Goal: Communication & Community: Answer question/provide support

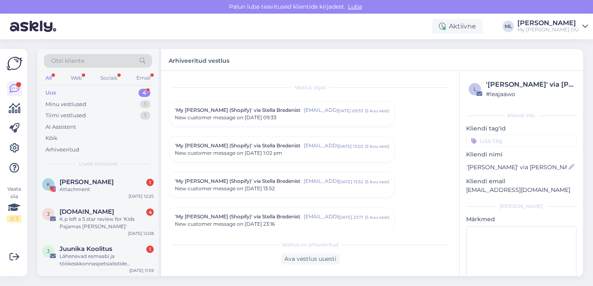
scroll to position [3594, 0]
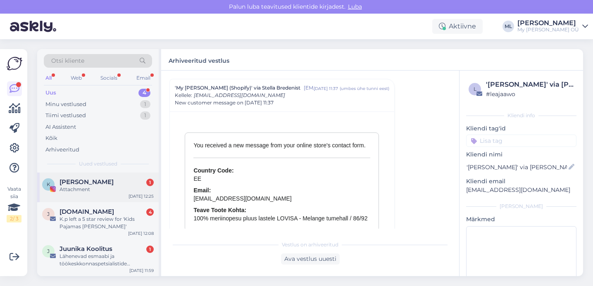
click at [76, 189] on div "Attachment" at bounding box center [107, 189] width 94 height 7
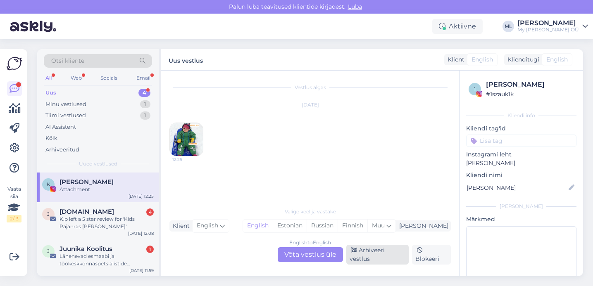
click at [396, 256] on div "Arhiveeri vestlus" at bounding box center [377, 255] width 62 height 20
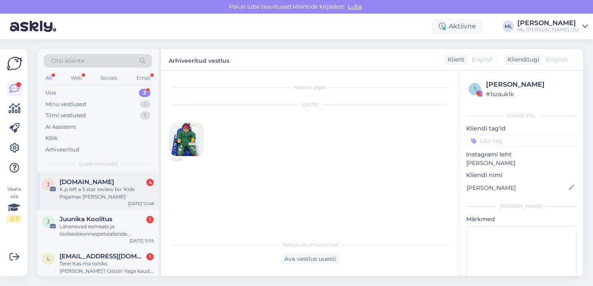
click at [115, 191] on div "K.p left a 5 star review for 'Kids Pajamas [PERSON_NAME]'" at bounding box center [107, 193] width 94 height 15
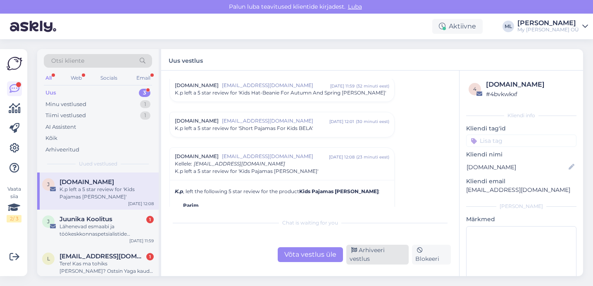
click at [375, 253] on div "Arhiveeri vestlus" at bounding box center [377, 255] width 62 height 20
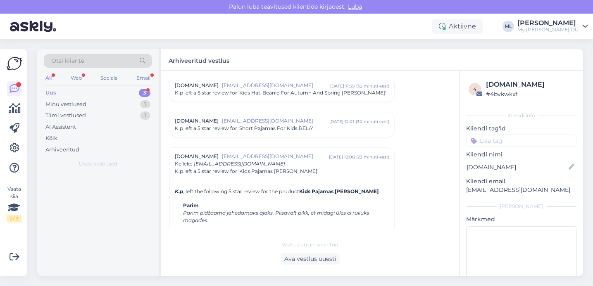
scroll to position [3541, 0]
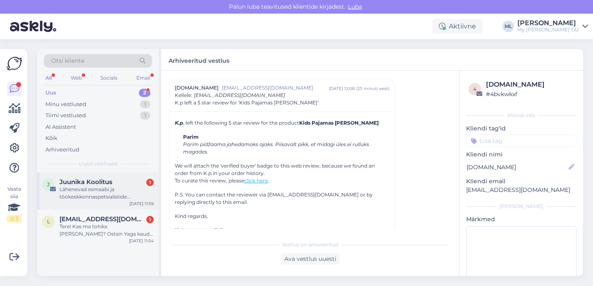
click at [105, 193] on div "Lähenevad esmaabi ja töökeskkonnaspetsialistide koolitused" at bounding box center [107, 193] width 94 height 15
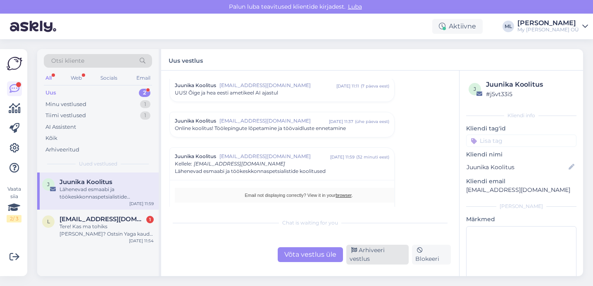
click at [365, 260] on div "Arhiveeri vestlus" at bounding box center [377, 255] width 62 height 20
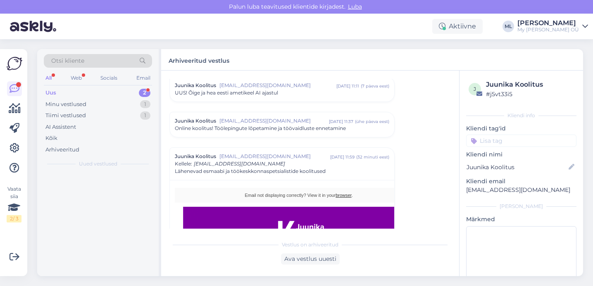
scroll to position [520, 0]
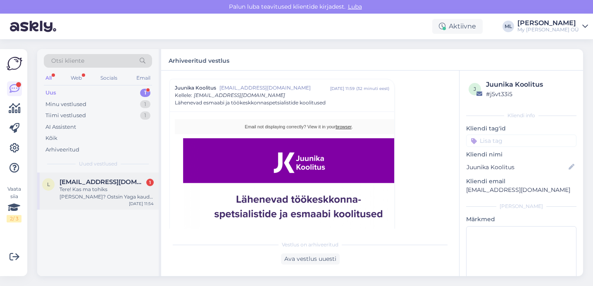
click at [112, 199] on div "Tere! Kas ma tohiks [PERSON_NAME]? Ostsin Yaga kaudu kasutatud Bredeni kombe, m…" at bounding box center [107, 193] width 94 height 15
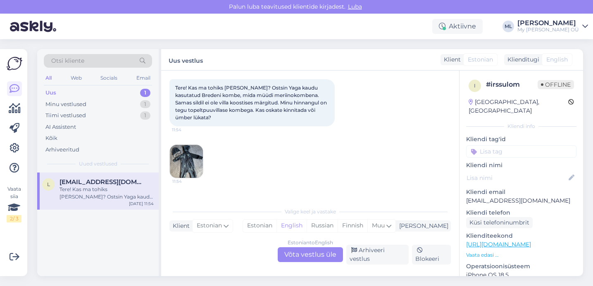
scroll to position [44, 0]
click at [192, 164] on img at bounding box center [186, 161] width 33 height 33
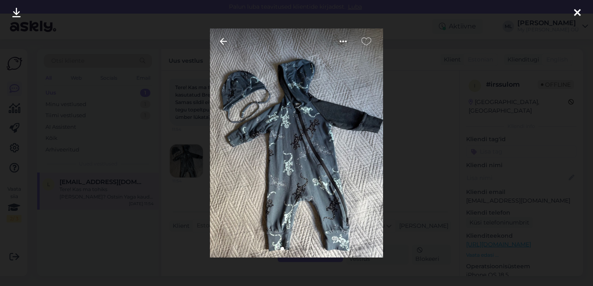
click at [298, 117] on img at bounding box center [297, 143] width 174 height 229
click at [297, 113] on img at bounding box center [297, 143] width 174 height 229
click at [319, 144] on img at bounding box center [297, 143] width 174 height 229
click at [580, 12] on icon at bounding box center [577, 13] width 7 height 11
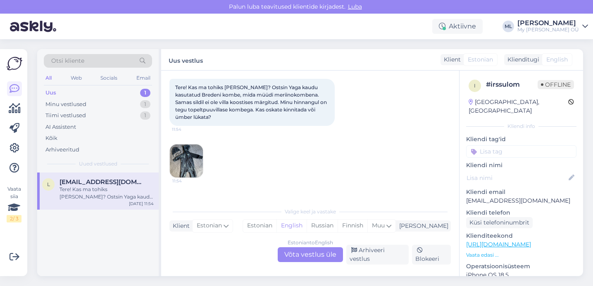
click at [319, 252] on div "Estonian to English Võta vestlus üle" at bounding box center [310, 255] width 65 height 15
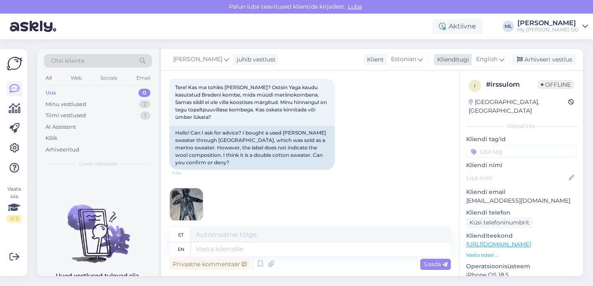
click at [502, 56] on icon at bounding box center [501, 59] width 5 height 9
type input "est"
drag, startPoint x: 438, startPoint y: 99, endPoint x: 419, endPoint y: 113, distance: 23.3
click at [438, 99] on link "Estonian" at bounding box center [471, 96] width 91 height 13
click at [280, 249] on textarea at bounding box center [309, 247] width 281 height 17
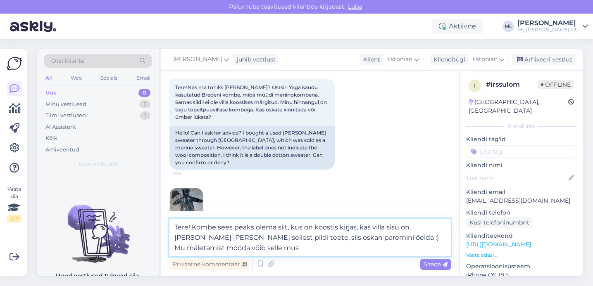
drag, startPoint x: 211, startPoint y: 250, endPoint x: 175, endPoint y: 245, distance: 35.9
click at [175, 245] on textarea "Tere! Kombe sees peaks olema silt, kus on koostis kirjas, kas villa sisu on. [P…" at bounding box center [309, 238] width 281 height 38
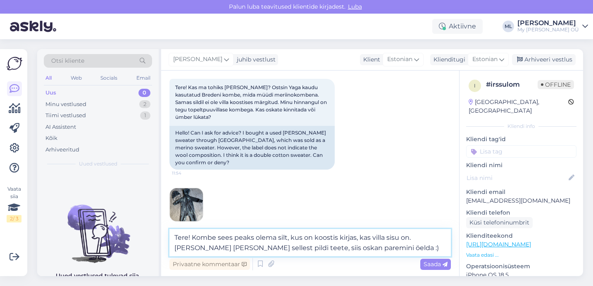
click at [365, 248] on textarea "Tere! Kombe sees peaks olema silt, kus on koostis kirjas, kas villa sisu on. [P…" at bounding box center [309, 242] width 281 height 27
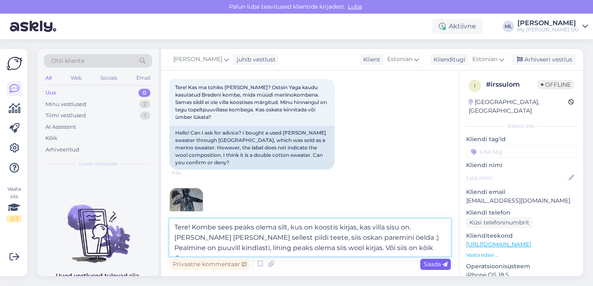
type textarea "Tere! Kombe sees peaks olema silt, kus on koostis kirjas, kas villa sisu on. [P…"
click at [431, 263] on span "Saada" at bounding box center [436, 264] width 24 height 7
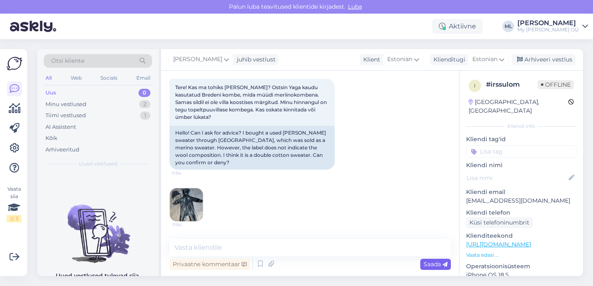
scroll to position [145, 0]
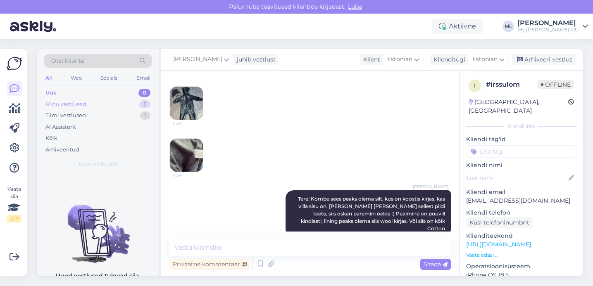
click at [105, 100] on div "Minu vestlused 2" at bounding box center [98, 105] width 108 height 12
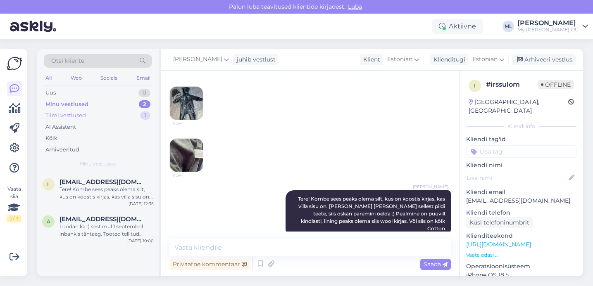
click at [96, 117] on div "Tiimi vestlused 1" at bounding box center [98, 116] width 108 height 12
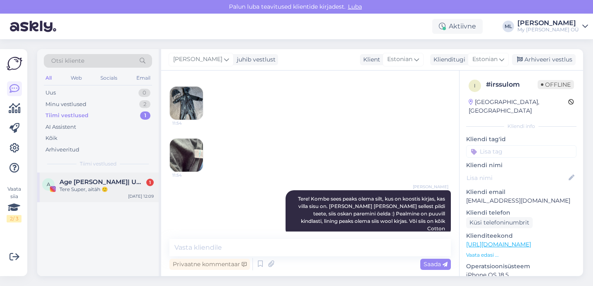
click at [132, 193] on div "Tere Super, aitäh 🙂" at bounding box center [107, 189] width 94 height 7
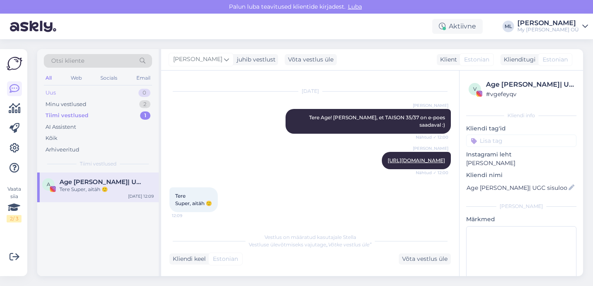
click at [86, 87] on div "Uus 0" at bounding box center [98, 93] width 108 height 12
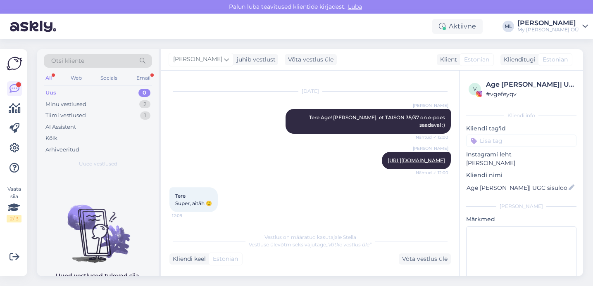
click at [134, 95] on div "Uus 0" at bounding box center [98, 93] width 108 height 12
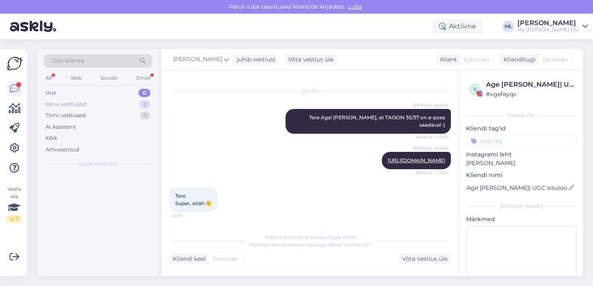
click at [130, 104] on div "Minu vestlused 2" at bounding box center [98, 105] width 108 height 12
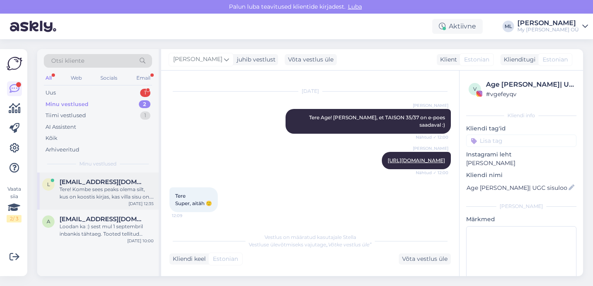
click at [108, 191] on div "Tere! Kombe sees peaks olema silt, kus on koostis kirjas, kas villa sisu on. [P…" at bounding box center [107, 193] width 94 height 15
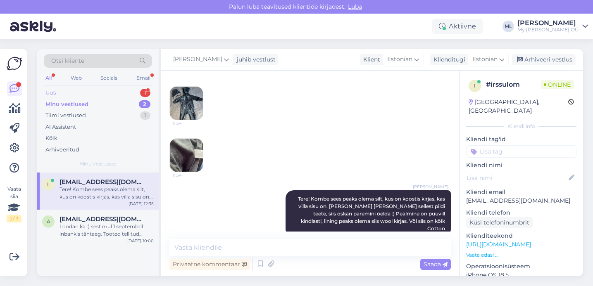
click at [79, 89] on div "Uus 1" at bounding box center [98, 93] width 108 height 12
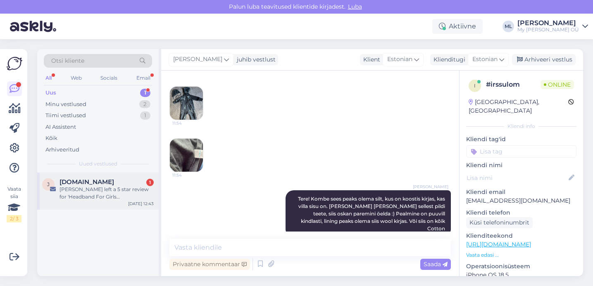
click at [98, 186] on div "[PERSON_NAME] left a 5 star review for 'Headband For Girls [PERSON_NAME]'" at bounding box center [107, 193] width 94 height 15
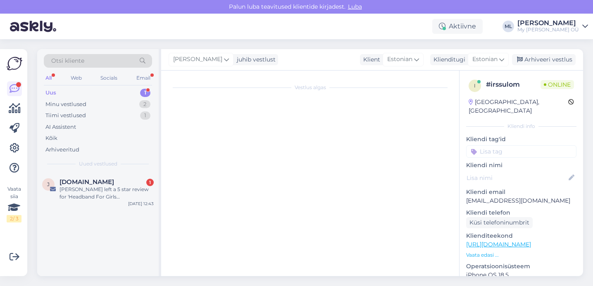
scroll to position [3472, 0]
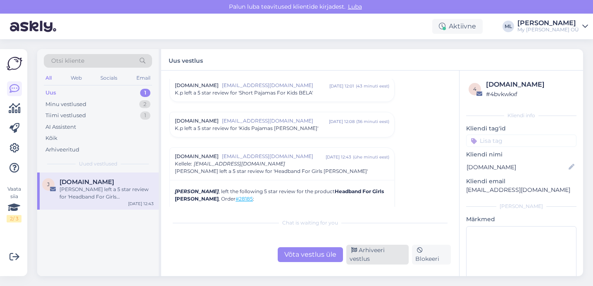
click at [377, 252] on div "Arhiveeri vestlus" at bounding box center [377, 255] width 62 height 20
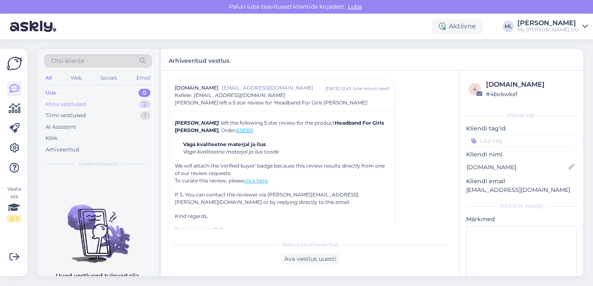
click at [83, 100] on div "Minu vestlused" at bounding box center [65, 104] width 41 height 8
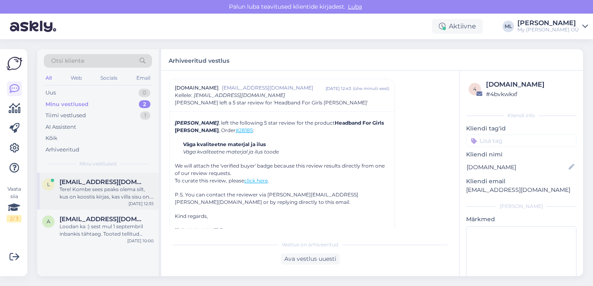
click at [88, 182] on span "[EMAIL_ADDRESS][DOMAIN_NAME]" at bounding box center [103, 182] width 86 height 7
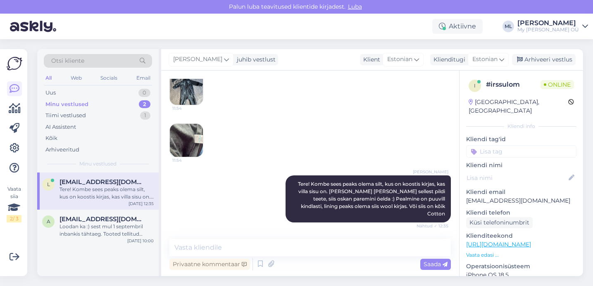
scroll to position [145, 0]
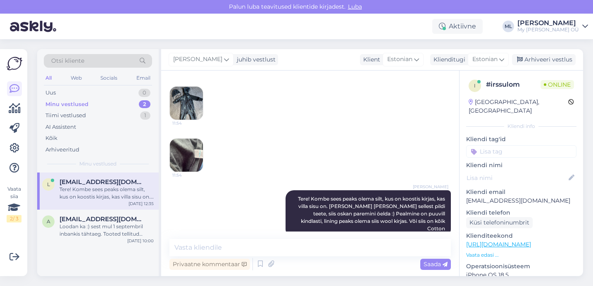
click at [72, 186] on div "Tere! Kombe sees peaks olema silt, kus on koostis kirjas, kas villa sisu on. [P…" at bounding box center [107, 193] width 94 height 15
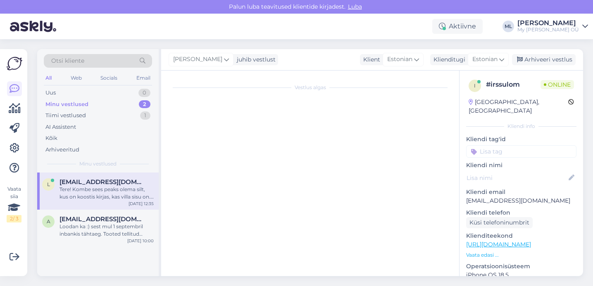
scroll to position [0, 0]
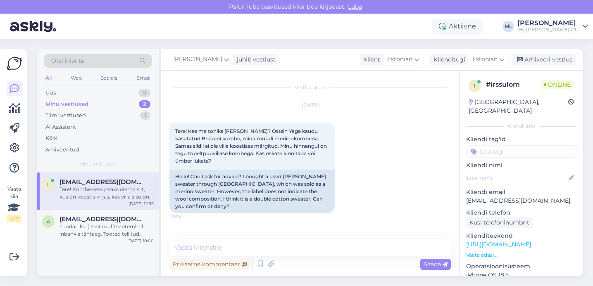
click at [81, 191] on div "Tere! Kombe sees peaks olema silt, kus on koostis kirjas, kas villa sisu on. [P…" at bounding box center [107, 193] width 94 height 15
click at [134, 188] on div "Tere! Kombe sees peaks olema silt, kus on koostis kirjas, kas villa sisu on. [P…" at bounding box center [107, 193] width 94 height 15
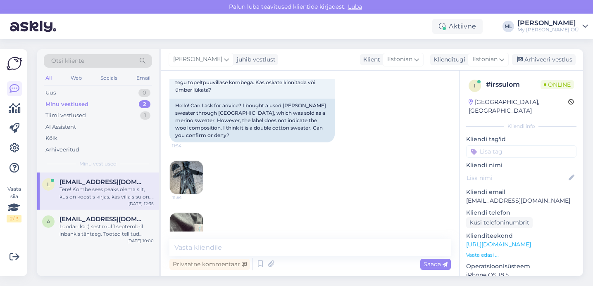
scroll to position [71, 0]
click at [187, 213] on img at bounding box center [186, 229] width 33 height 33
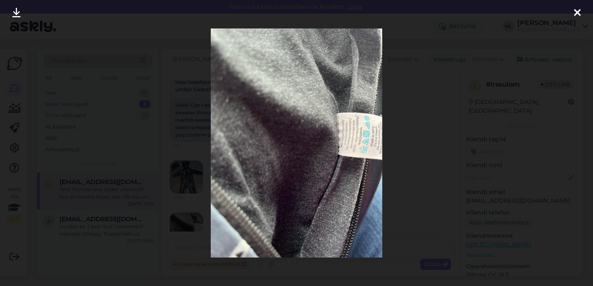
click at [22, 12] on link at bounding box center [16, 13] width 18 height 26
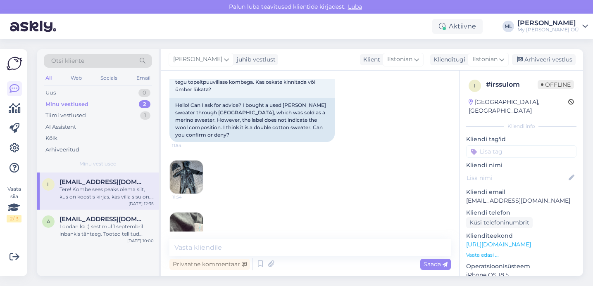
click at [185, 226] on img at bounding box center [186, 229] width 33 height 33
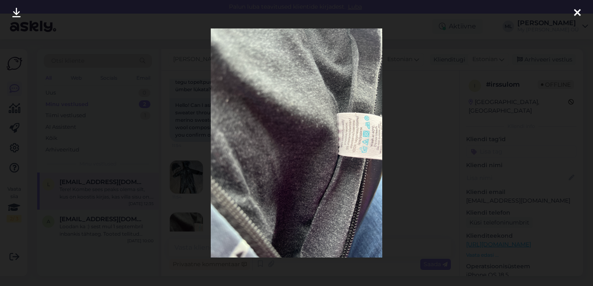
click at [577, 12] on icon at bounding box center [577, 13] width 7 height 11
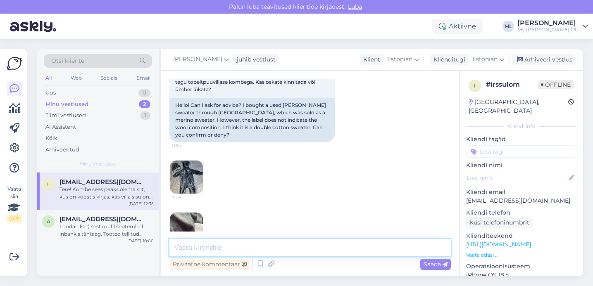
click at [255, 248] on textarea at bounding box center [309, 247] width 281 height 17
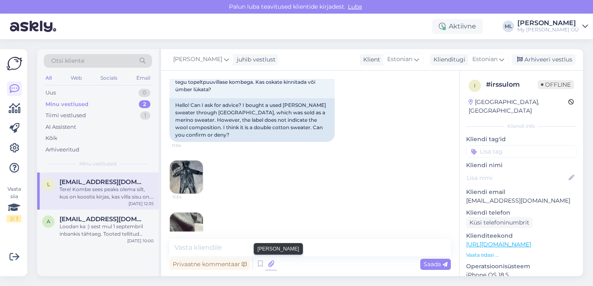
click at [267, 266] on icon at bounding box center [271, 264] width 12 height 12
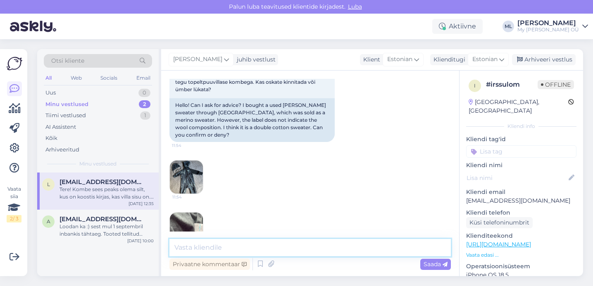
click at [222, 244] on textarea at bounding box center [309, 247] width 281 height 17
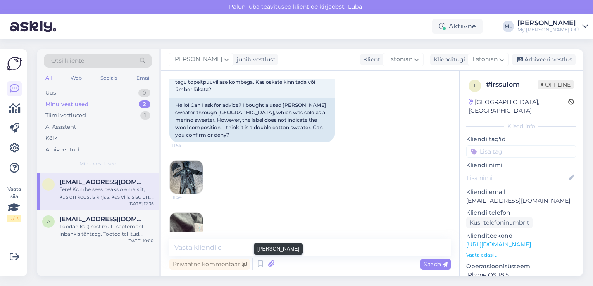
click at [270, 268] on icon at bounding box center [271, 264] width 12 height 12
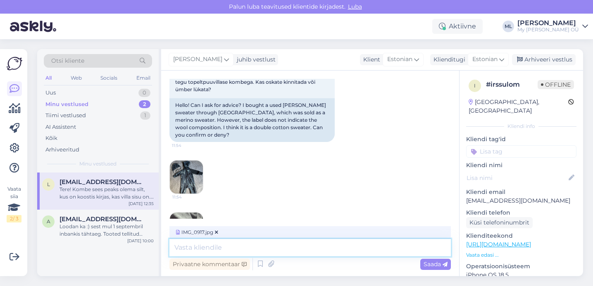
click at [214, 249] on textarea at bounding box center [309, 247] width 281 height 17
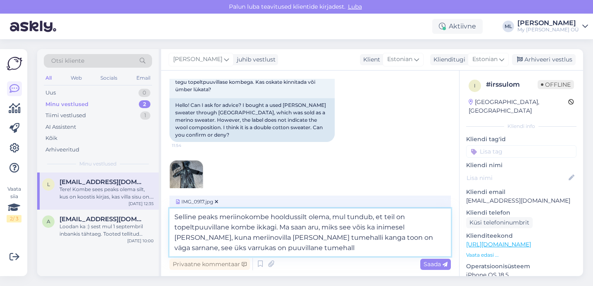
type textarea "Selline peaks meriinokombe hooldussilt olema, mul tundub, et teil on topeltpuuv…"
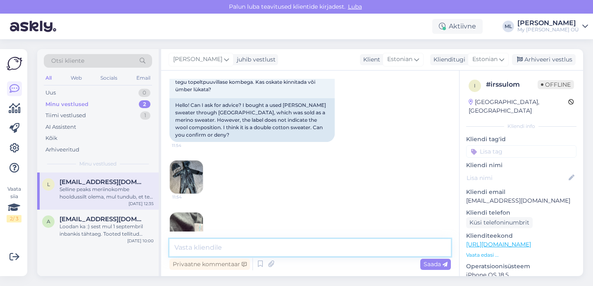
scroll to position [263, 0]
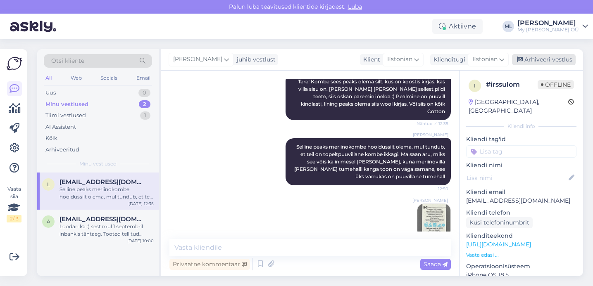
click at [533, 63] on div "Arhiveeri vestlus" at bounding box center [544, 59] width 64 height 11
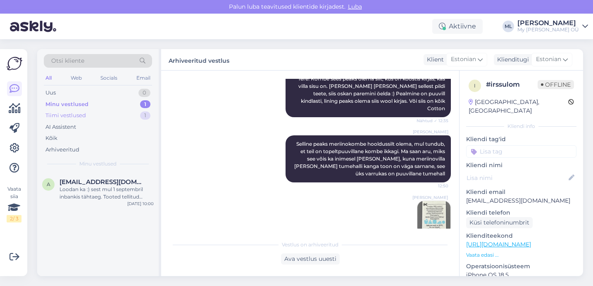
click at [62, 113] on div "Tiimi vestlused" at bounding box center [65, 116] width 41 height 8
click at [59, 105] on div "Minu vestlused" at bounding box center [65, 104] width 41 height 8
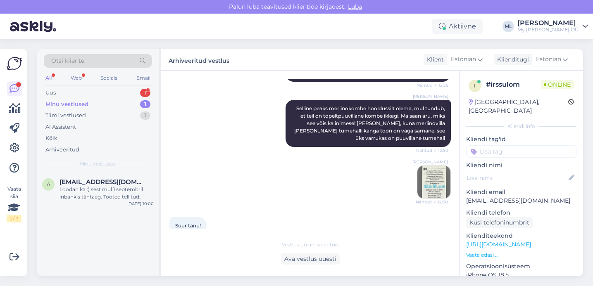
click at [69, 109] on div "Minu vestlused 1" at bounding box center [98, 105] width 108 height 12
click at [59, 90] on div "Uus 1" at bounding box center [98, 93] width 108 height 12
click at [74, 192] on div "Suur tänu!" at bounding box center [107, 189] width 94 height 7
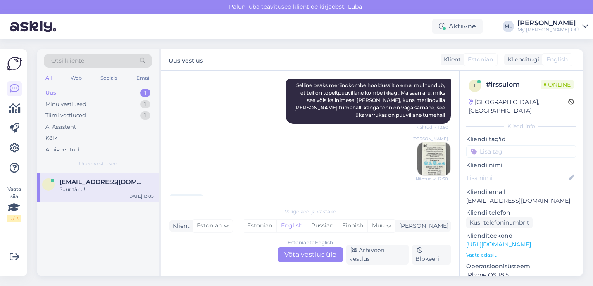
scroll to position [334, 0]
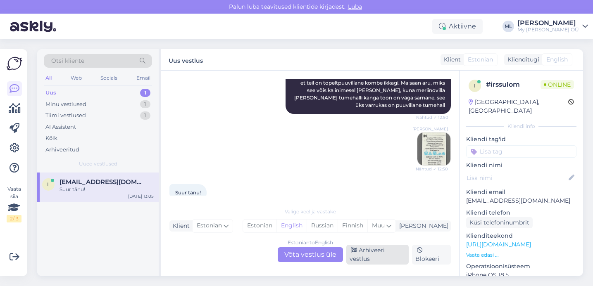
click at [367, 256] on div "Arhiveeri vestlus" at bounding box center [377, 255] width 62 height 20
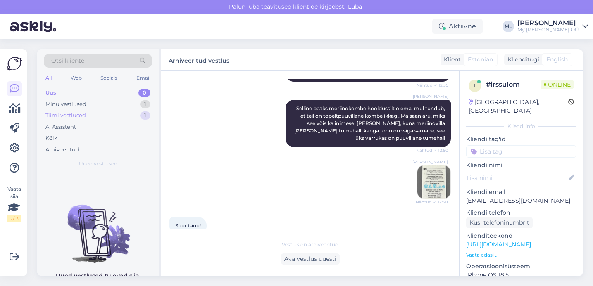
click at [70, 117] on div "Tiimi vestlused" at bounding box center [65, 116] width 41 height 8
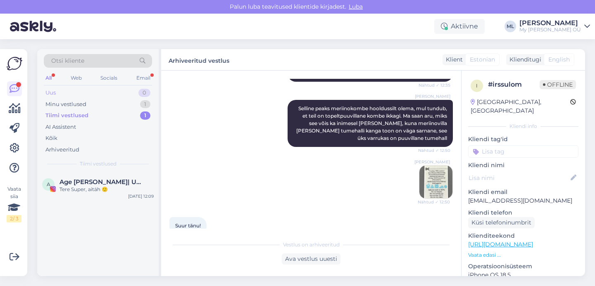
click at [85, 90] on div "Uus 0" at bounding box center [98, 93] width 108 height 12
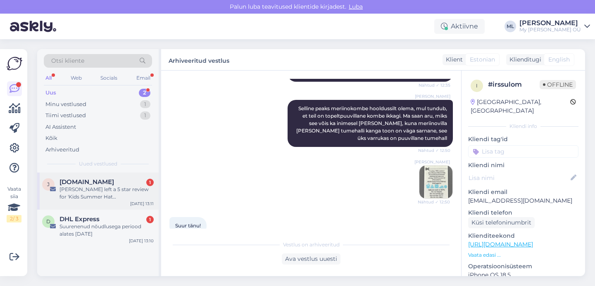
click at [86, 190] on div "[PERSON_NAME] left a 5 star review for 'Kids Summer Hat [PERSON_NAME]'" at bounding box center [107, 193] width 94 height 15
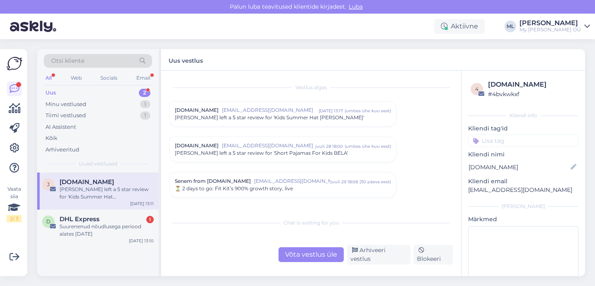
scroll to position [3467, 0]
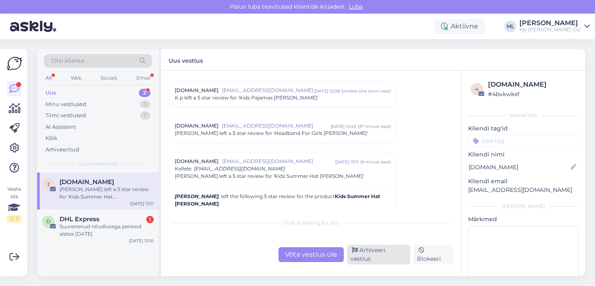
click at [368, 259] on div "Arhiveeri vestlus" at bounding box center [378, 255] width 63 height 20
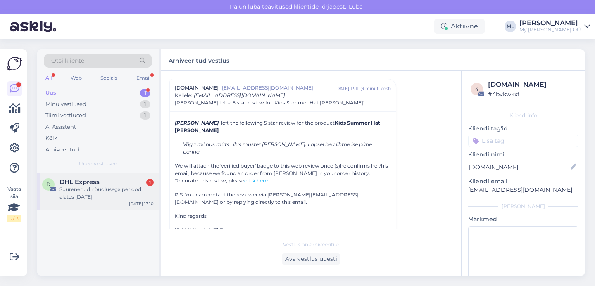
click at [82, 200] on div "Suurenenud nõudlusega periood alates [DATE]" at bounding box center [107, 193] width 94 height 15
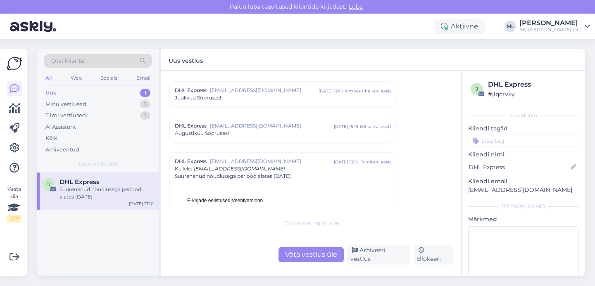
scroll to position [1287, 0]
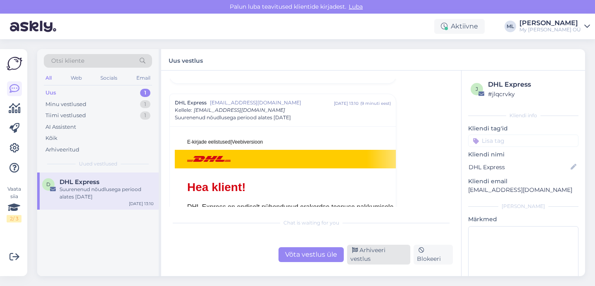
click at [388, 262] on div "Arhiveeri vestlus" at bounding box center [378, 255] width 63 height 20
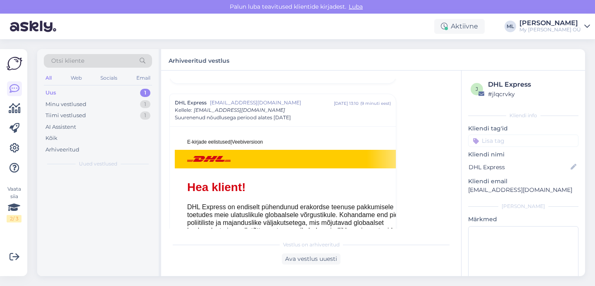
scroll to position [1302, 0]
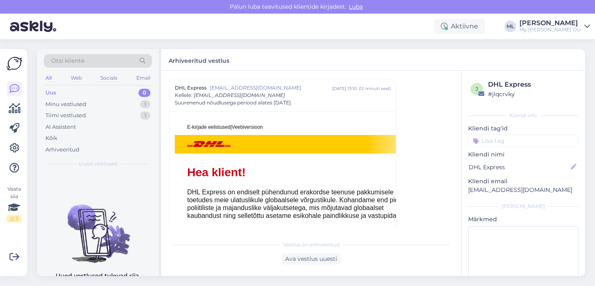
click at [80, 97] on div "Uus 0" at bounding box center [98, 93] width 108 height 12
click at [69, 100] on div "Minu vestlused 1" at bounding box center [98, 105] width 108 height 12
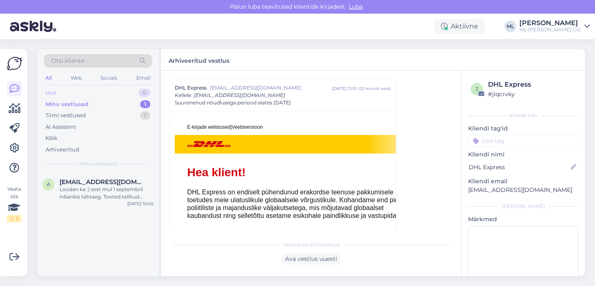
click at [53, 88] on div "Uus 0" at bounding box center [98, 93] width 108 height 12
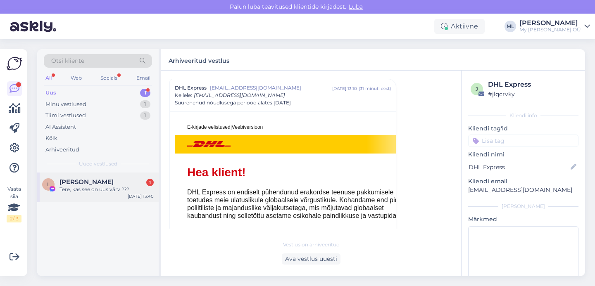
click at [77, 184] on span "[PERSON_NAME]" at bounding box center [87, 182] width 54 height 7
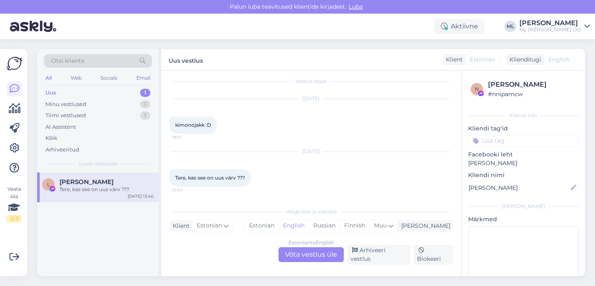
scroll to position [1, 0]
click at [93, 188] on div "Tere, kas see on uus värv ???" at bounding box center [107, 189] width 94 height 7
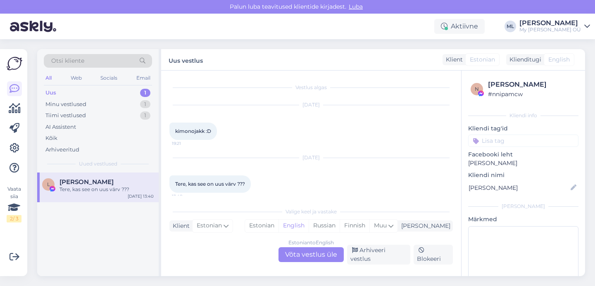
click at [314, 261] on div "Estonian to English Võta vestlus üle" at bounding box center [311, 255] width 65 height 15
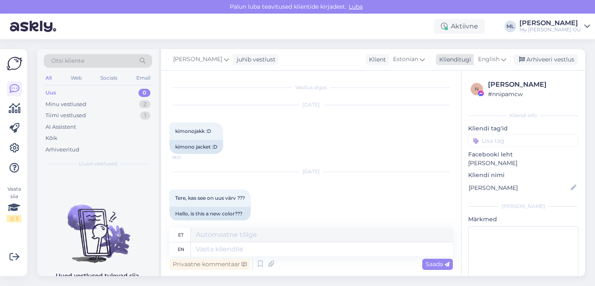
click at [500, 58] on span "English" at bounding box center [488, 59] width 21 height 9
type input "est"
click at [453, 93] on link "Estonian" at bounding box center [473, 96] width 91 height 13
click at [235, 248] on textarea at bounding box center [311, 247] width 284 height 17
click at [200, 249] on textarea "Tere!" at bounding box center [311, 247] width 284 height 17
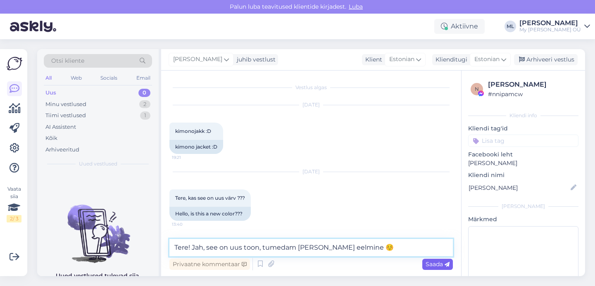
type textarea "Tere! Jah, see on uus toon, tumedam [PERSON_NAME] eelmine ☺️"
click at [437, 265] on span "Saada" at bounding box center [438, 264] width 24 height 7
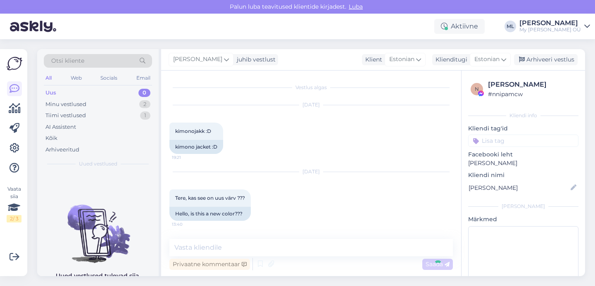
scroll to position [34, 0]
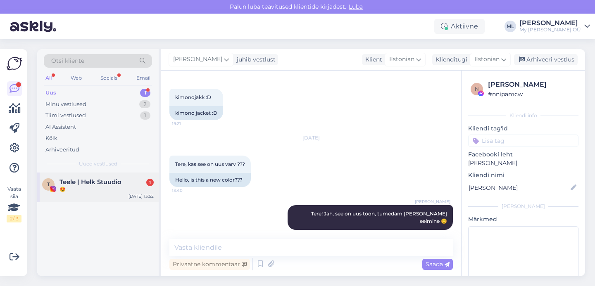
click at [76, 188] on div "😍" at bounding box center [107, 189] width 94 height 7
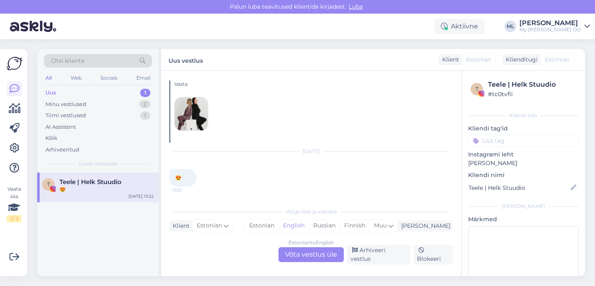
scroll to position [6246, 0]
click at [395, 252] on div "Arhiveeri vestlus" at bounding box center [378, 255] width 63 height 20
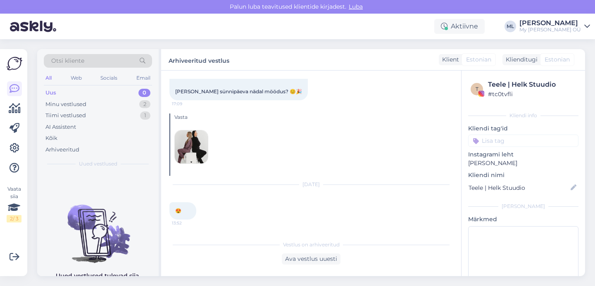
click at [43, 106] on div "Otsi kliente All Web Socials Email Uus 0 Minu vestlused 2 Tiimi vestlused 1 AI …" at bounding box center [98, 111] width 122 height 124
click at [47, 106] on div "Minu vestlused" at bounding box center [65, 104] width 41 height 8
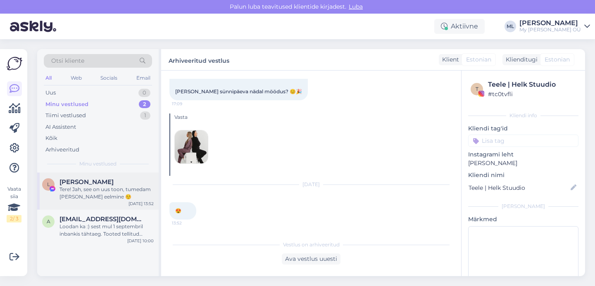
click at [97, 192] on div "Tere! Jah, see on uus toon, tumedam [PERSON_NAME] eelmine ☺️" at bounding box center [107, 193] width 94 height 15
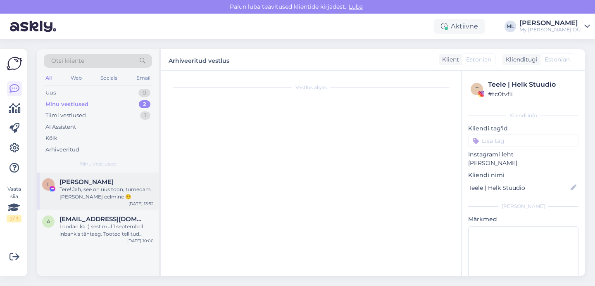
scroll to position [34, 0]
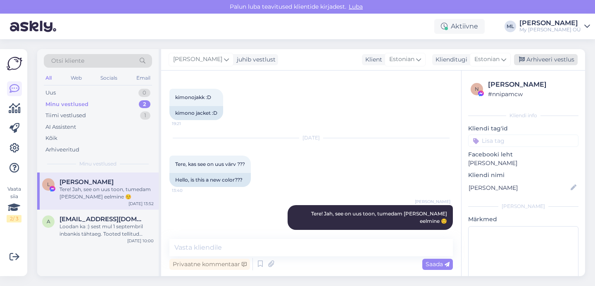
click at [539, 60] on div "Arhiveeri vestlus" at bounding box center [546, 59] width 64 height 11
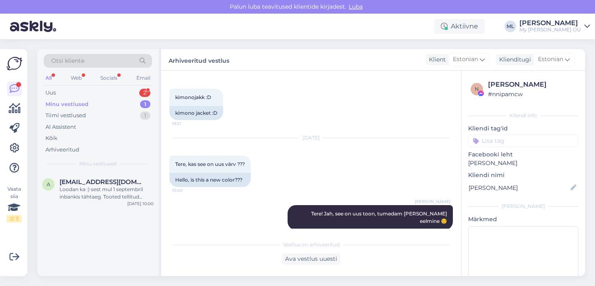
scroll to position [194, 0]
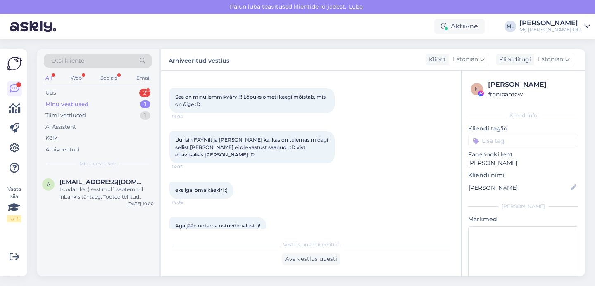
click at [62, 107] on div "Minu vestlused" at bounding box center [66, 104] width 43 height 8
click at [51, 90] on div "Uus" at bounding box center [50, 93] width 10 height 8
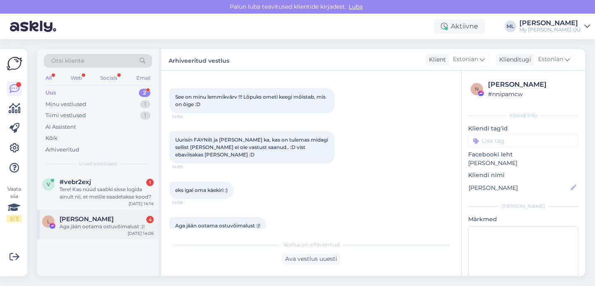
click at [89, 226] on div "Aga jään ootama ostuvõimalust :)!" at bounding box center [107, 226] width 94 height 7
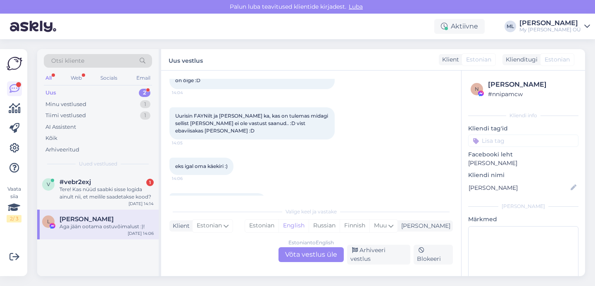
scroll to position [222, 0]
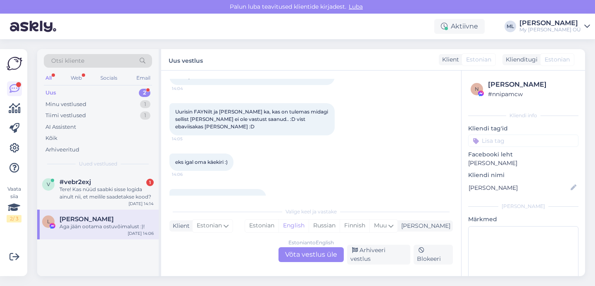
click at [306, 260] on div "Estonian to English Võta vestlus üle" at bounding box center [311, 255] width 65 height 15
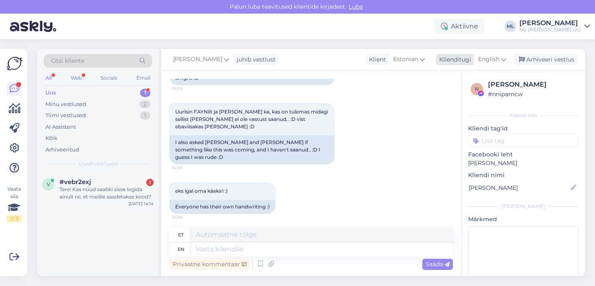
click at [490, 60] on span "English" at bounding box center [488, 59] width 21 height 9
click at [443, 99] on link "Estonian" at bounding box center [473, 96] width 91 height 13
click at [241, 253] on textarea at bounding box center [311, 247] width 284 height 17
type textarea "🫶"
click at [431, 267] on span "Saada" at bounding box center [438, 264] width 24 height 7
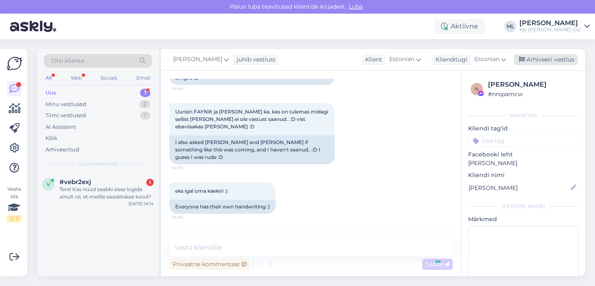
scroll to position [298, 0]
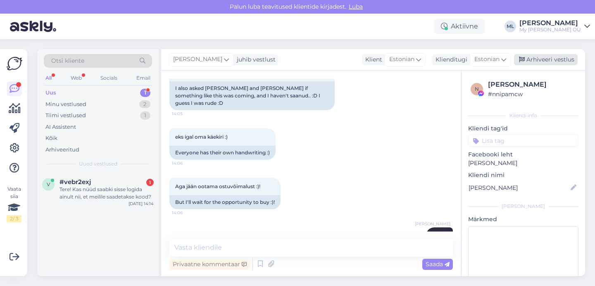
click at [529, 57] on div "Arhiveeri vestlus" at bounding box center [546, 59] width 64 height 11
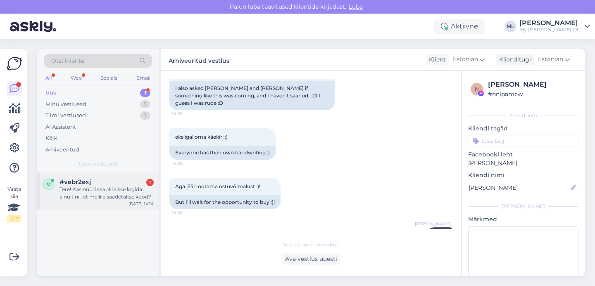
click at [81, 182] on span "#vebr2exj" at bounding box center [75, 182] width 31 height 7
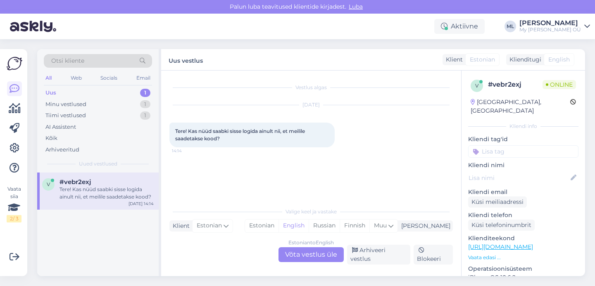
click at [324, 254] on div "Estonian to English Võta vestlus üle" at bounding box center [311, 255] width 65 height 15
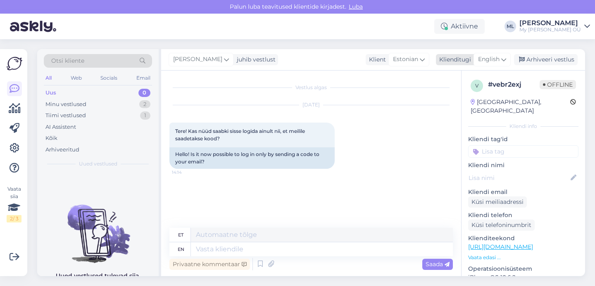
click at [489, 58] on span "English" at bounding box center [488, 59] width 21 height 9
click at [447, 95] on link "Estonian" at bounding box center [473, 96] width 91 height 13
click at [216, 250] on textarea at bounding box center [311, 247] width 284 height 17
type textarea "H"
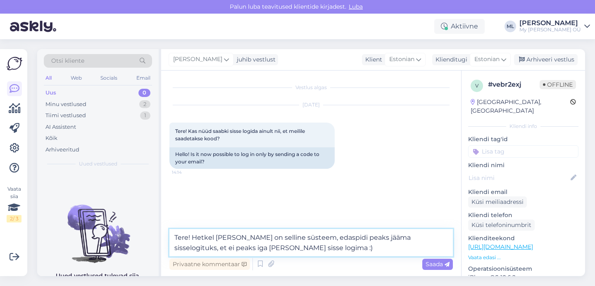
type textarea "Tere! Hetkel [PERSON_NAME] on selline süsteem, edaspidi peaks jääma sisselogitu…"
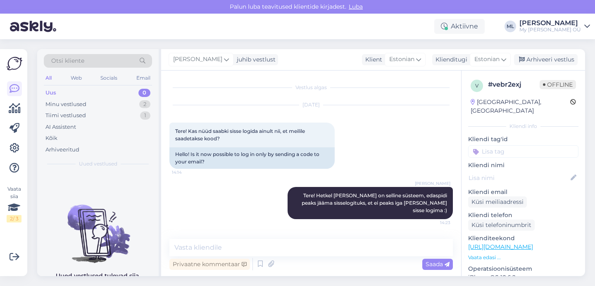
click at [55, 93] on div "Uus" at bounding box center [50, 93] width 11 height 8
click at [63, 108] on div "Minu vestlused" at bounding box center [65, 104] width 41 height 8
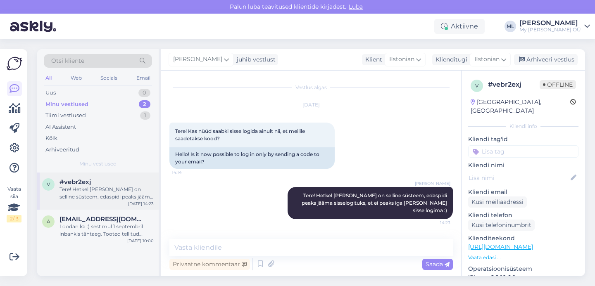
click at [91, 193] on div "Tere! Hetkel [PERSON_NAME] on selline süsteem, edaspidi peaks jääma sisselogitu…" at bounding box center [107, 193] width 94 height 15
click at [531, 60] on div "Arhiveeri vestlus" at bounding box center [546, 59] width 64 height 11
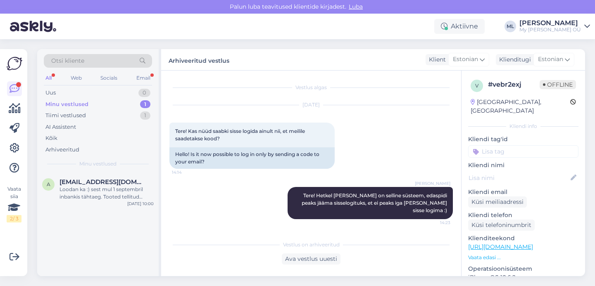
click at [94, 104] on div "Minu vestlused 1" at bounding box center [98, 105] width 108 height 12
click at [87, 92] on div "Uus 1" at bounding box center [98, 93] width 108 height 12
click at [96, 189] on div "[PERSON_NAME] left a 5 star review for 'Peaked Spring-Fall Balaclava For Kids B…" at bounding box center [107, 193] width 94 height 15
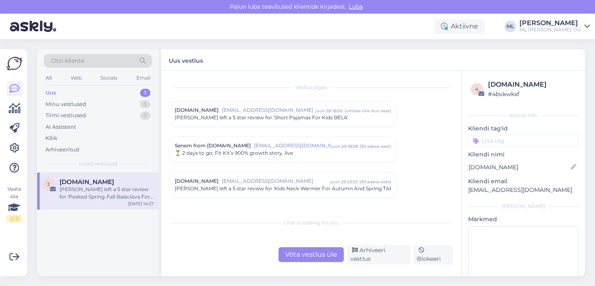
scroll to position [3467, 0]
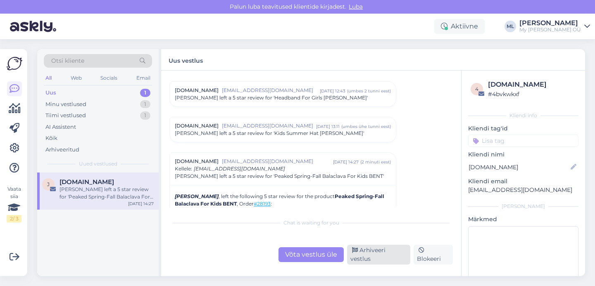
click at [388, 261] on div "Arhiveeri vestlus" at bounding box center [378, 255] width 63 height 20
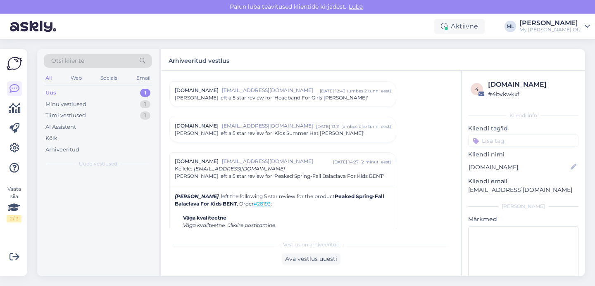
scroll to position [3541, 0]
